Goal: Task Accomplishment & Management: Complete application form

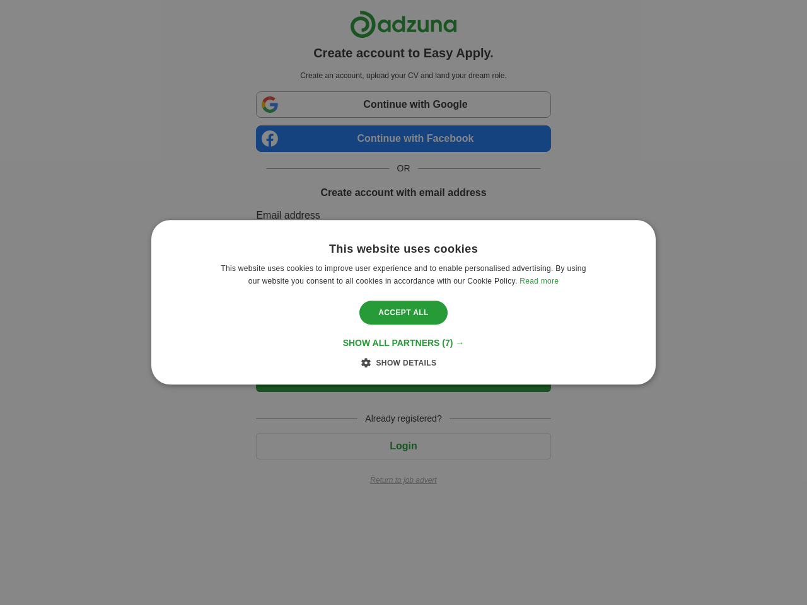
click at [403, 344] on span "Show all partners" at bounding box center [391, 344] width 97 height 10
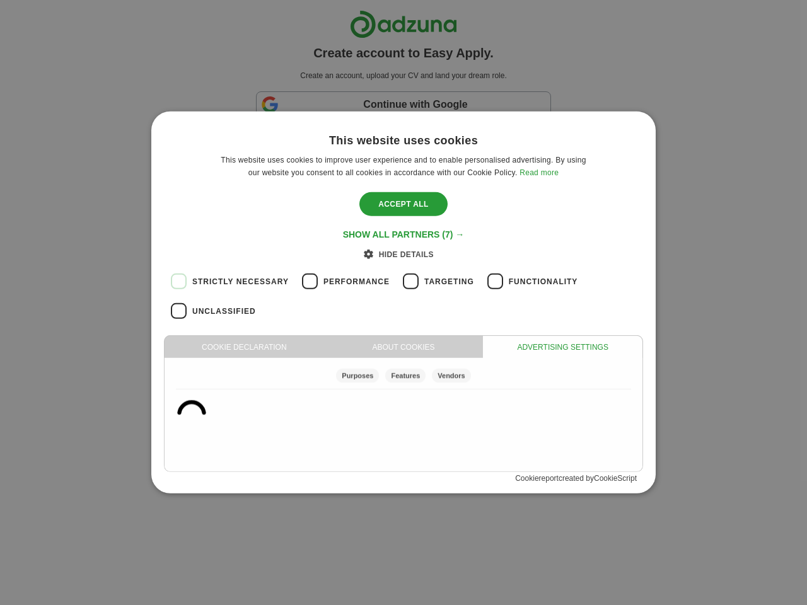
click at [403, 216] on div "Accept all" at bounding box center [403, 204] width 88 height 24
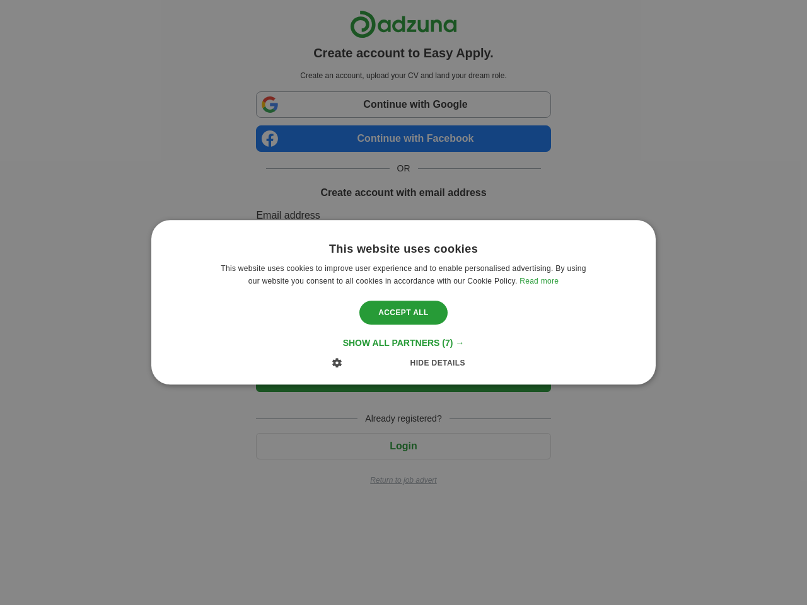
click at [403, 313] on div "Accept all" at bounding box center [403, 313] width 88 height 24
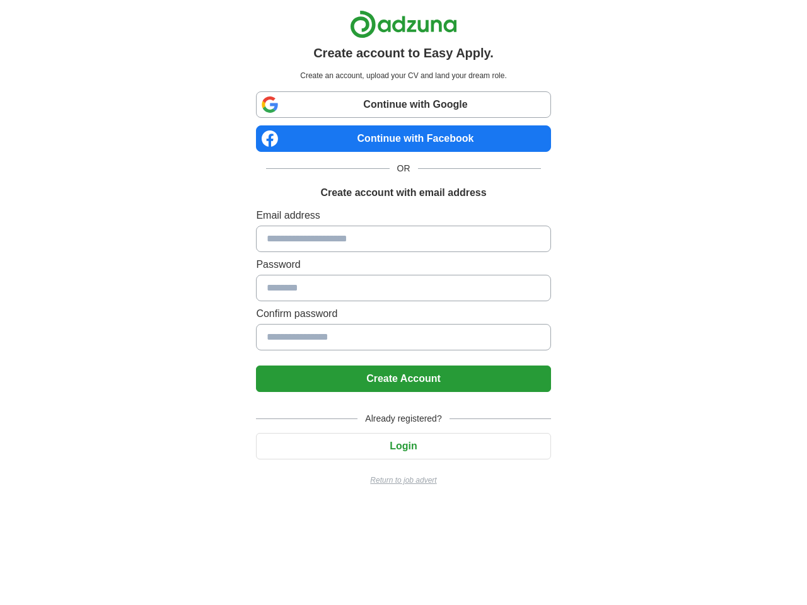
click at [403, 363] on form "Email address Password Confirm password Create Account" at bounding box center [403, 300] width 294 height 184
click at [366, 363] on form "Email address Password Confirm password Create Account" at bounding box center [403, 300] width 294 height 184
click at [178, 390] on div "Create account to Easy Apply. Create an account, upload your CV and land your d…" at bounding box center [403, 253] width 787 height 506
click at [310, 390] on button "Create Account" at bounding box center [403, 379] width 294 height 26
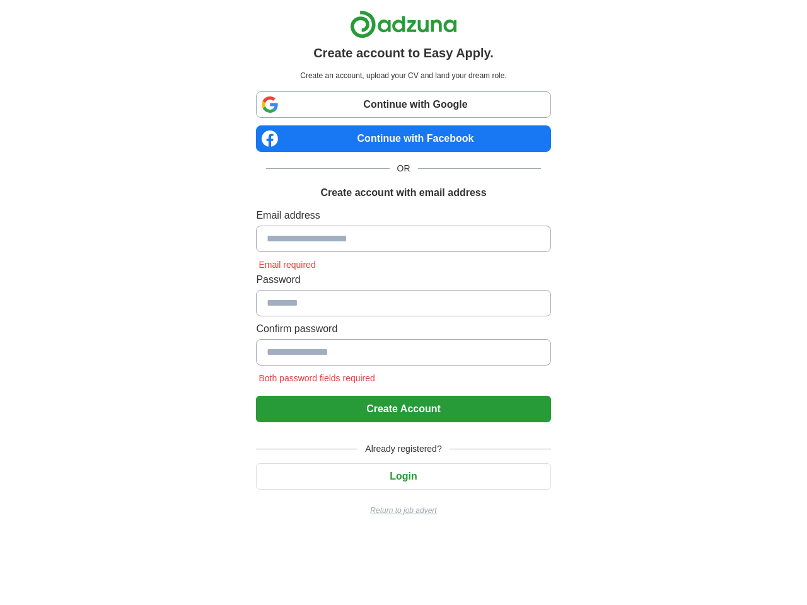
click at [410, 390] on form "Email address Email required Password Confirm password Both password fields req…" at bounding box center [403, 315] width 294 height 214
click at [495, 390] on form "Email address Email required Password Confirm password Both password fields req…" at bounding box center [403, 315] width 294 height 214
